Goal: Task Accomplishment & Management: Manage account settings

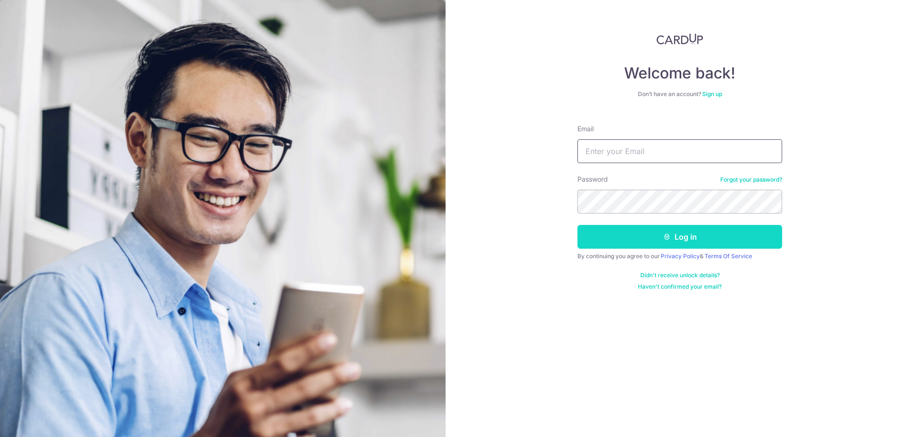
type input "[EMAIL_ADDRESS][DOMAIN_NAME]"
click at [641, 237] on button "Log in" at bounding box center [679, 237] width 205 height 24
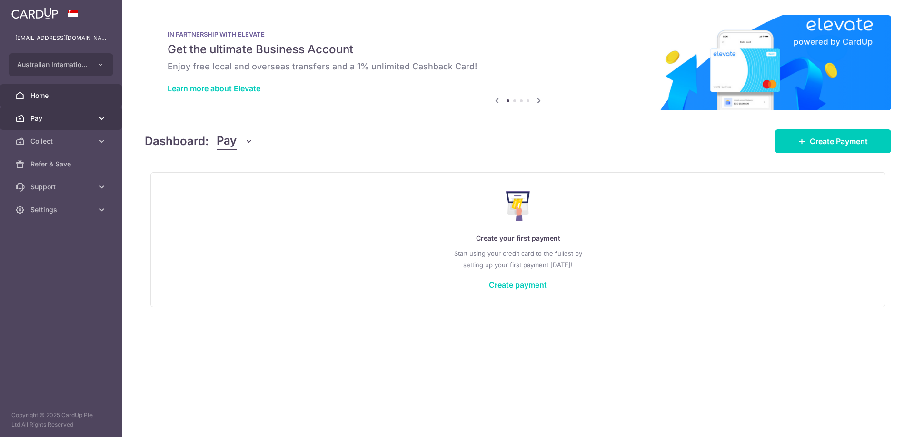
click at [59, 118] on span "Pay" at bounding box center [61, 119] width 63 height 10
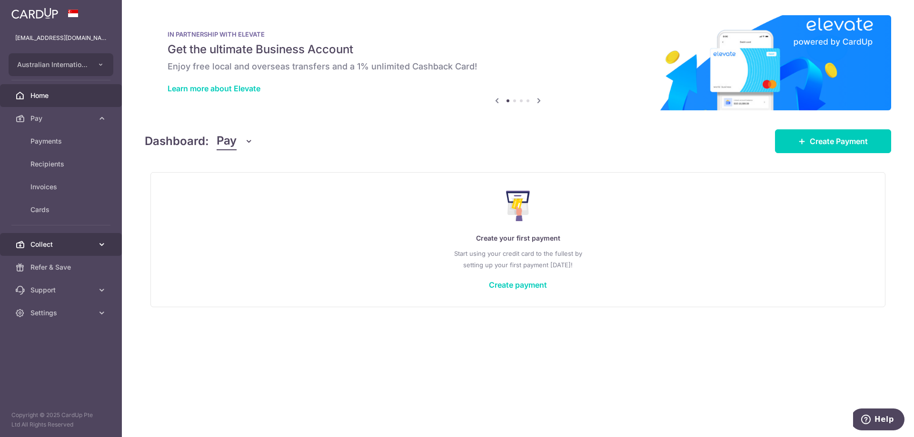
click at [34, 243] on span "Collect" at bounding box center [61, 245] width 63 height 10
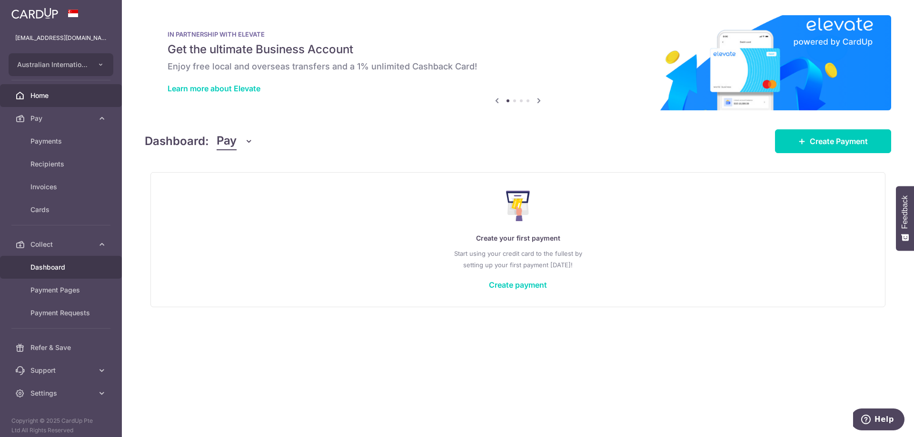
click at [52, 260] on link "Dashboard" at bounding box center [61, 267] width 122 height 23
click at [44, 267] on span "Dashboard" at bounding box center [61, 268] width 63 height 10
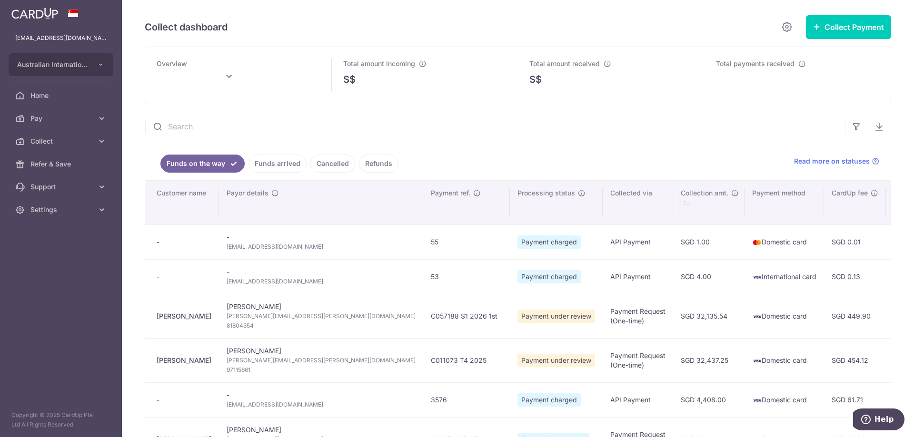
click at [288, 164] on link "Funds arrived" at bounding box center [277, 164] width 58 height 18
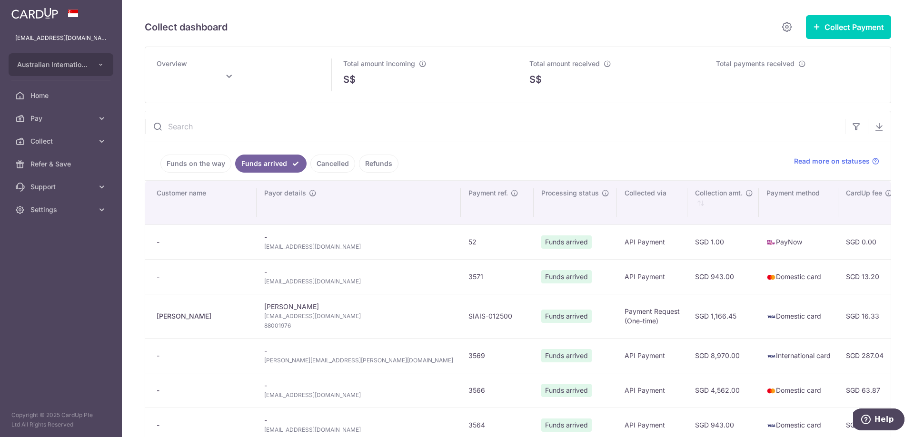
scroll to position [48, 0]
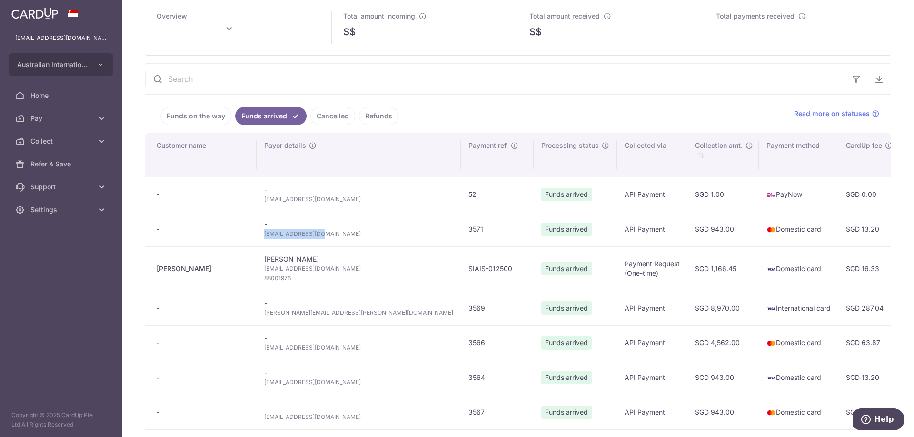
drag, startPoint x: 298, startPoint y: 234, endPoint x: 241, endPoint y: 232, distance: 56.7
click at [264, 232] on span "[EMAIL_ADDRESS][DOMAIN_NAME]" at bounding box center [358, 234] width 189 height 10
copy span "[EMAIL_ADDRESS][DOMAIN_NAME]"
type input "[DATE]"
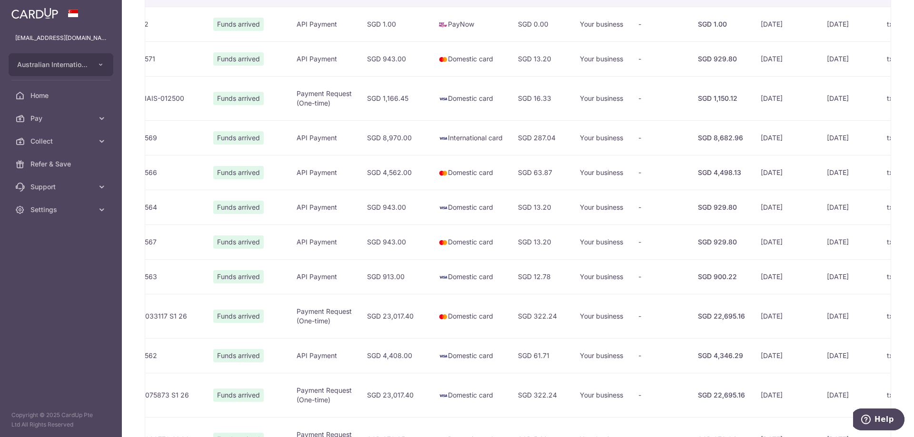
scroll to position [222, 0]
